Goal: Task Accomplishment & Management: Manage account settings

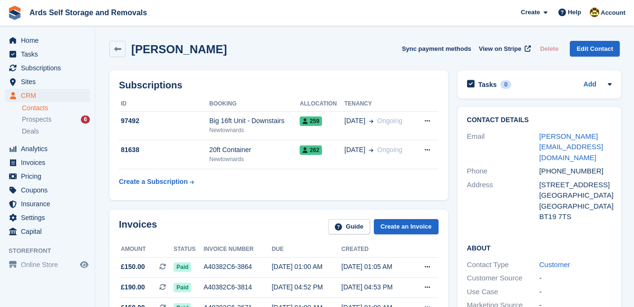
scroll to position [393, 0]
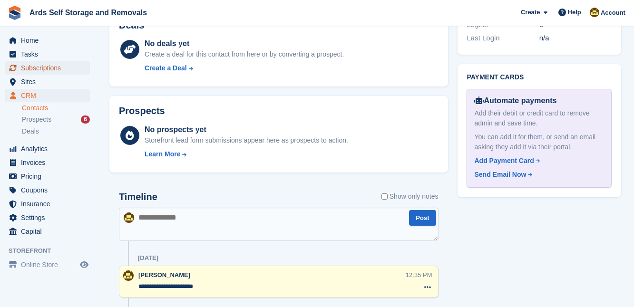
click at [40, 67] on span "Subscriptions" at bounding box center [49, 67] width 57 height 13
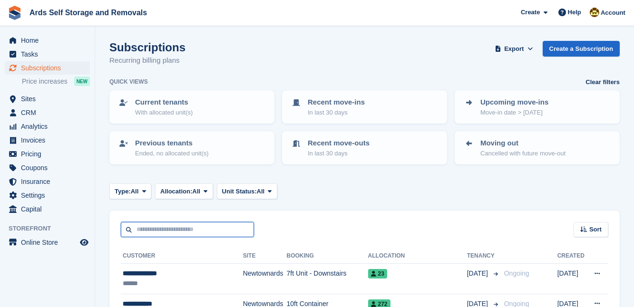
click at [147, 228] on input "text" at bounding box center [187, 230] width 133 height 16
type input "*****"
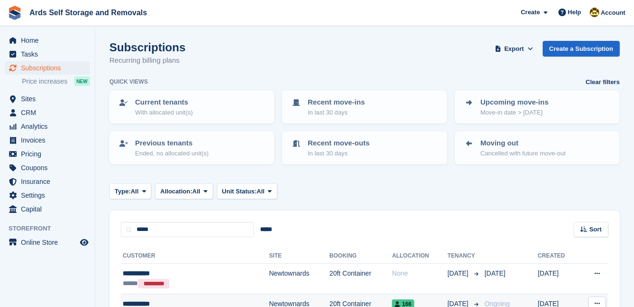
click at [276, 303] on td "Newtownards" at bounding box center [299, 309] width 60 height 30
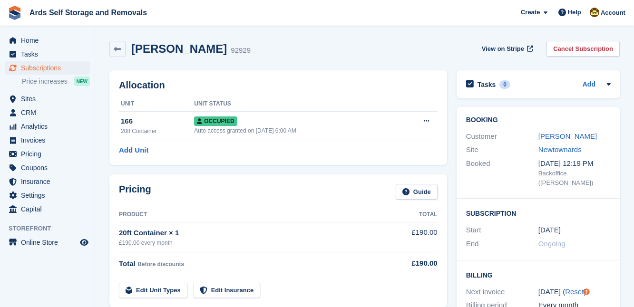
click at [449, 264] on div "Pricing Guide Product Total 20ft Container × 1 £190.00 every month £190.00 Tota…" at bounding box center [278, 241] width 347 height 143
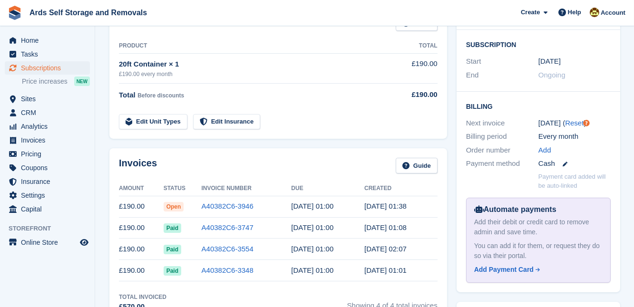
scroll to position [173, 0]
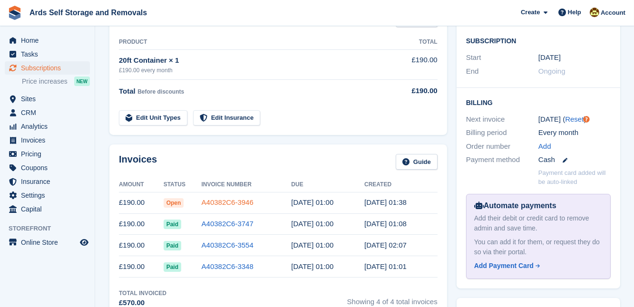
click at [210, 201] on link "A40382C6-3946" at bounding box center [228, 202] width 52 height 8
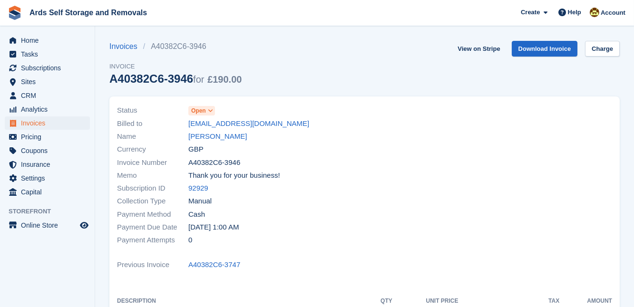
click at [197, 111] on span "Open" at bounding box center [198, 111] width 15 height 9
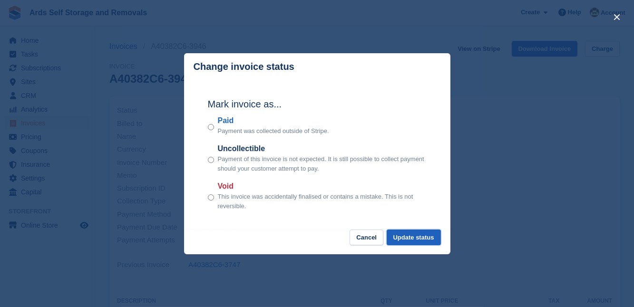
click at [417, 238] on button "Update status" at bounding box center [414, 238] width 54 height 16
